Goal: Register for event/course

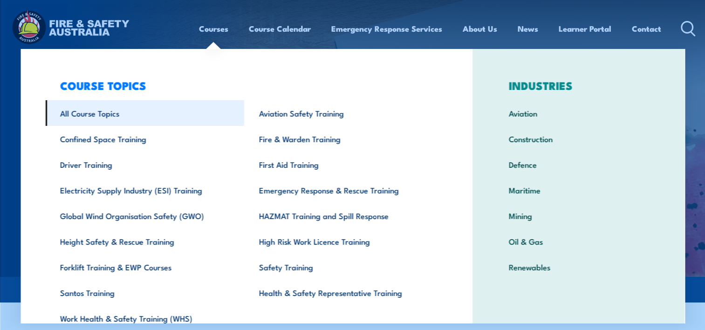
click at [106, 112] on link "All Course Topics" at bounding box center [144, 113] width 199 height 26
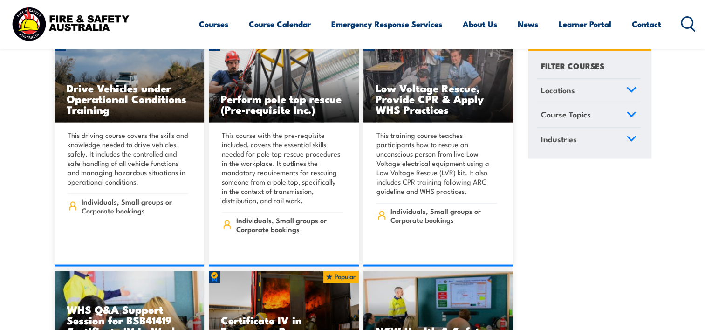
scroll to position [1841, 0]
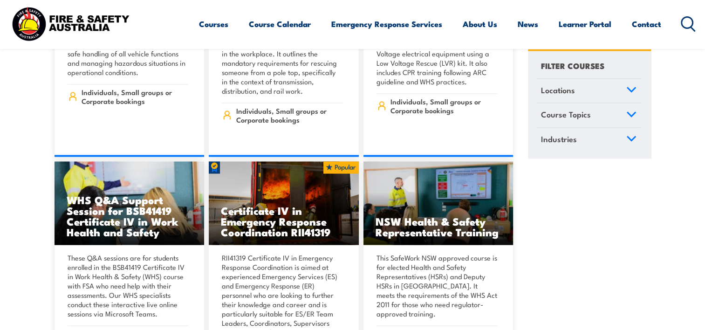
click at [634, 110] on link "Course Topics" at bounding box center [589, 115] width 104 height 24
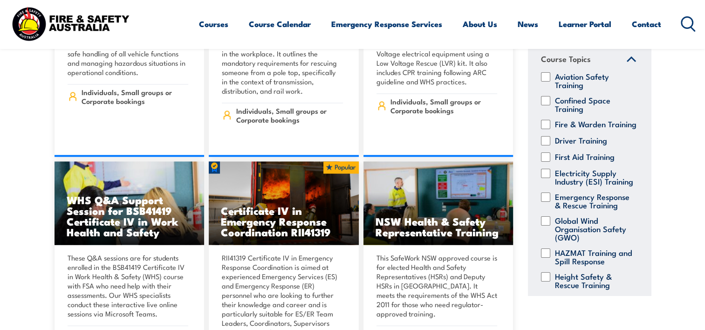
scroll to position [0, 0]
